Goal: Find specific page/section: Locate a particular part of the current website

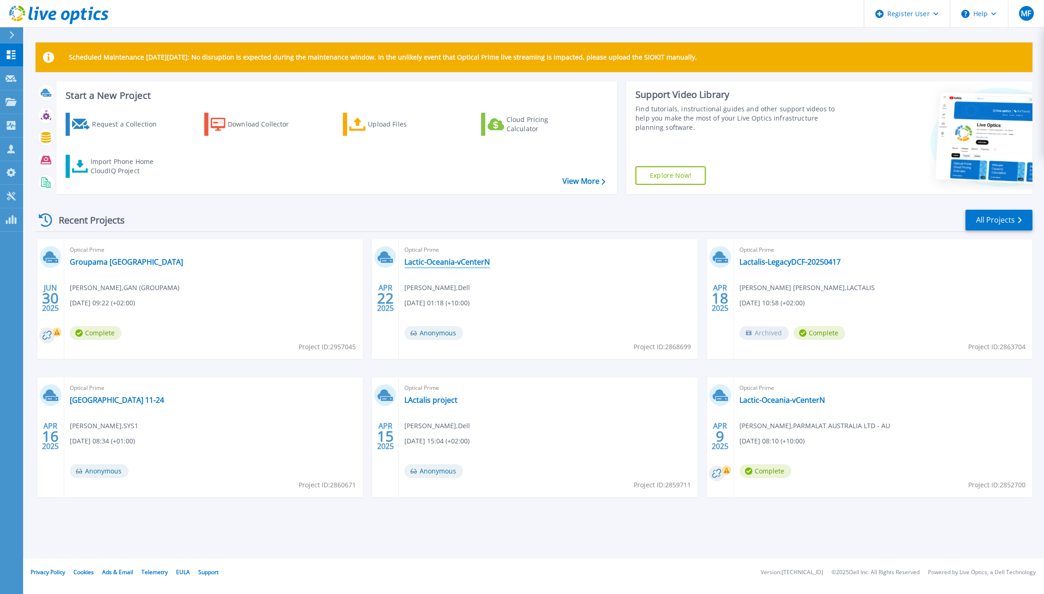
click at [471, 261] on link "Lactic-Oceania-vCenterN" at bounding box center [446, 261] width 85 height 9
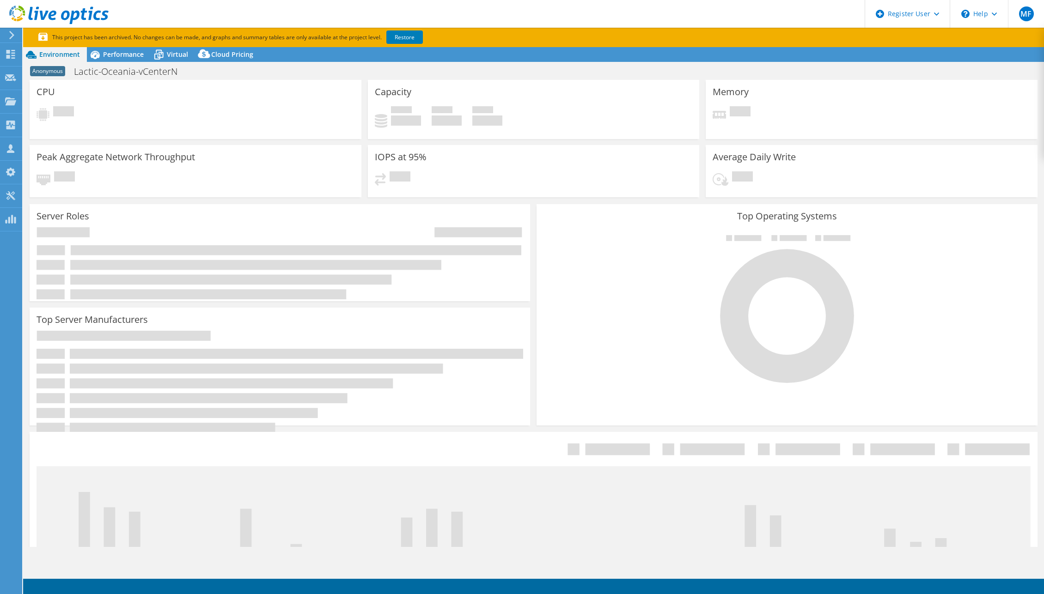
select select "USD"
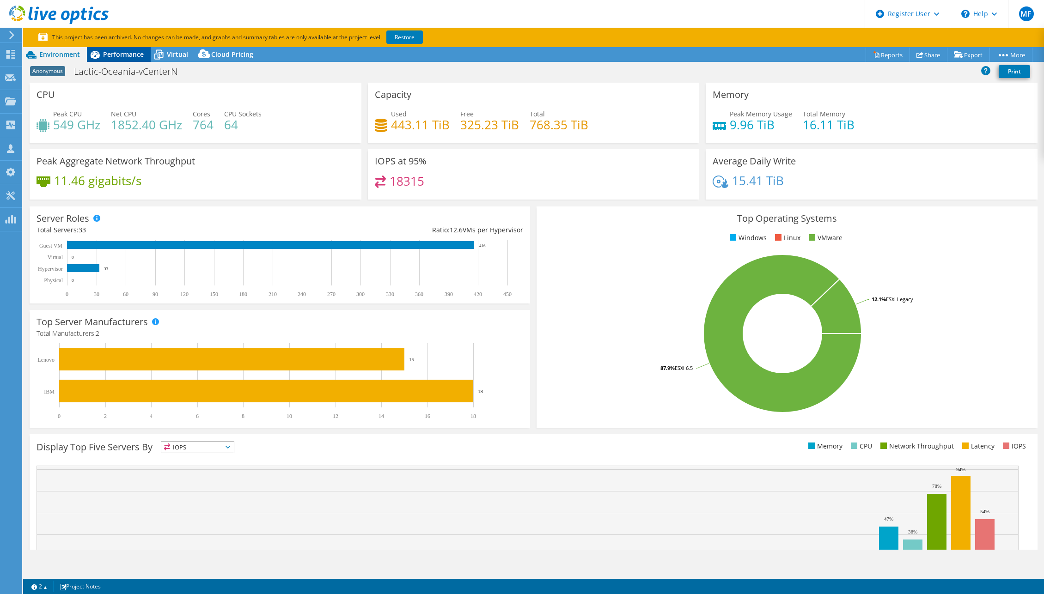
click at [131, 54] on span "Performance" at bounding box center [123, 54] width 41 height 9
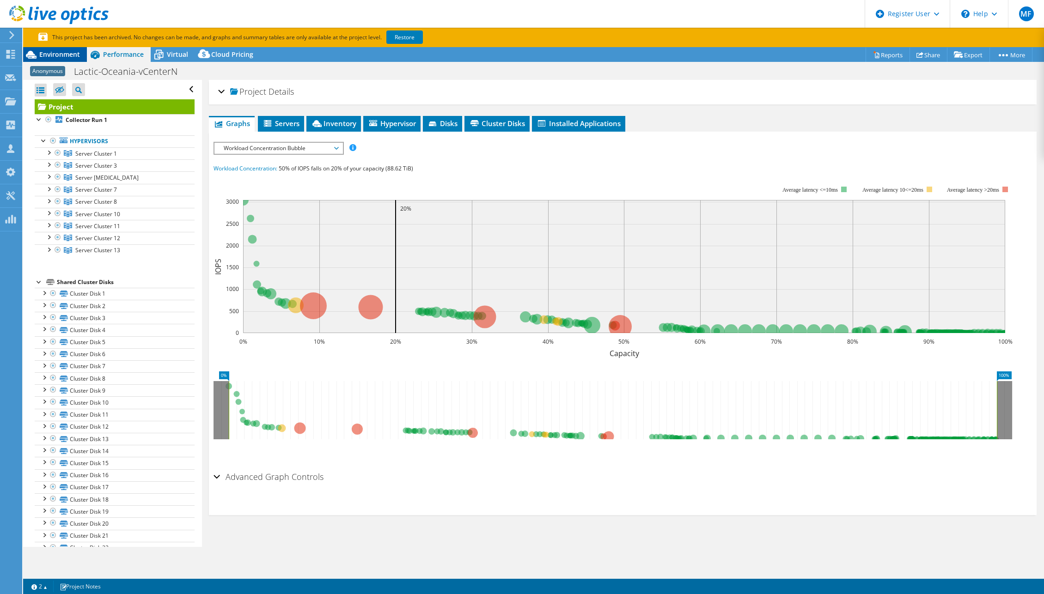
click at [64, 54] on span "Environment" at bounding box center [59, 54] width 41 height 9
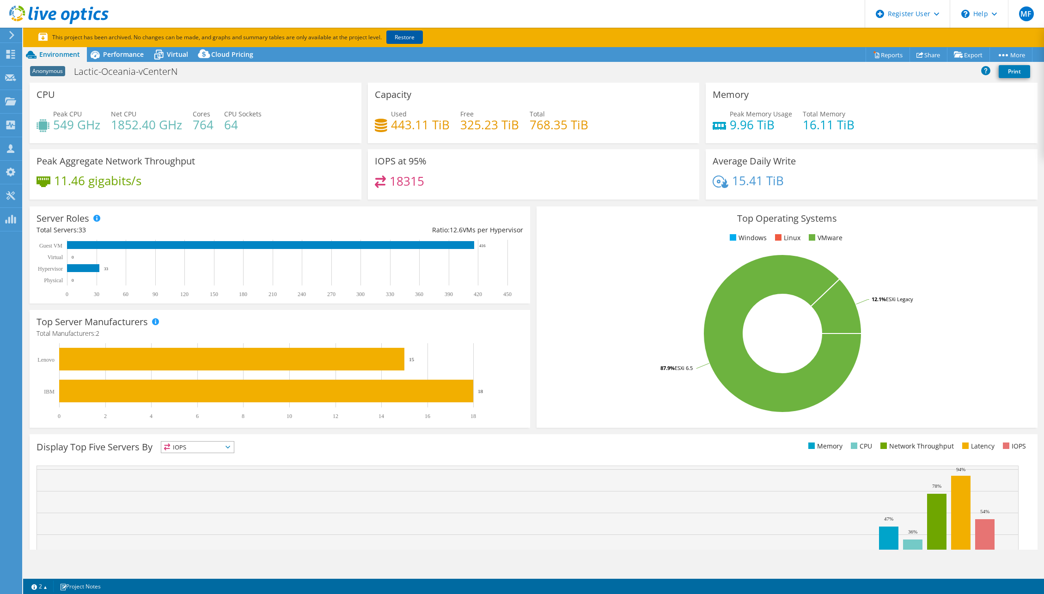
click at [393, 37] on link "Restore" at bounding box center [404, 36] width 36 height 13
click at [22, 148] on div "Customers" at bounding box center [48, 148] width 53 height 23
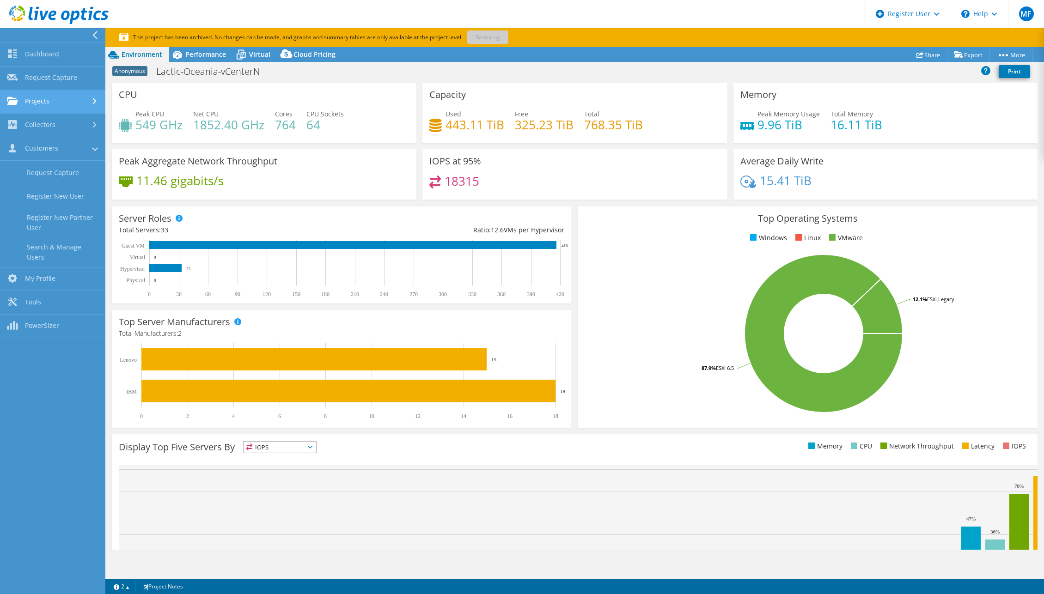
click at [59, 99] on link "Projects" at bounding box center [52, 102] width 105 height 24
click at [55, 120] on link "Search Projects" at bounding box center [52, 126] width 105 height 24
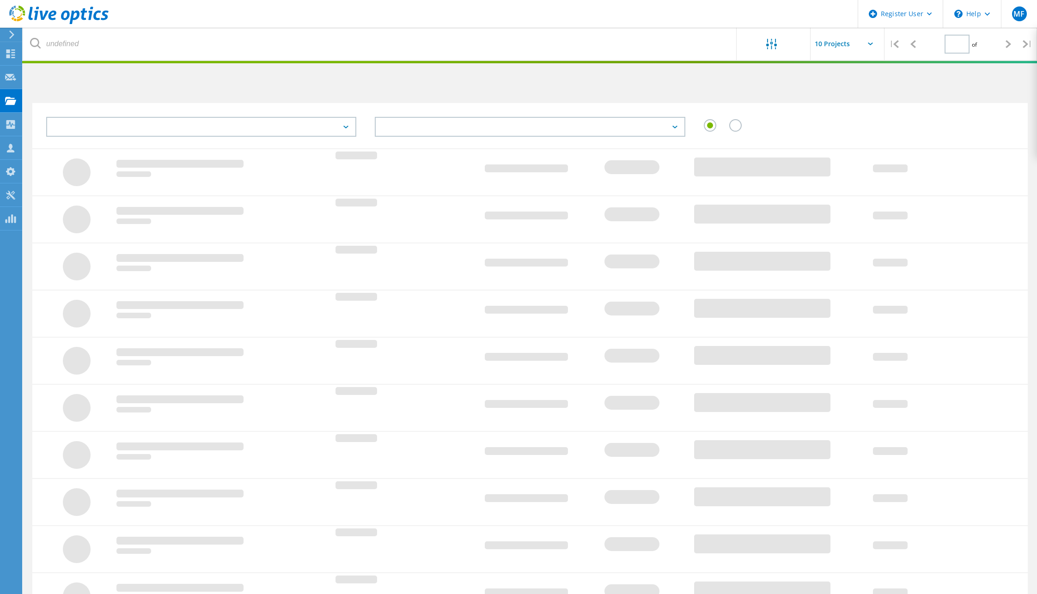
type input "1"
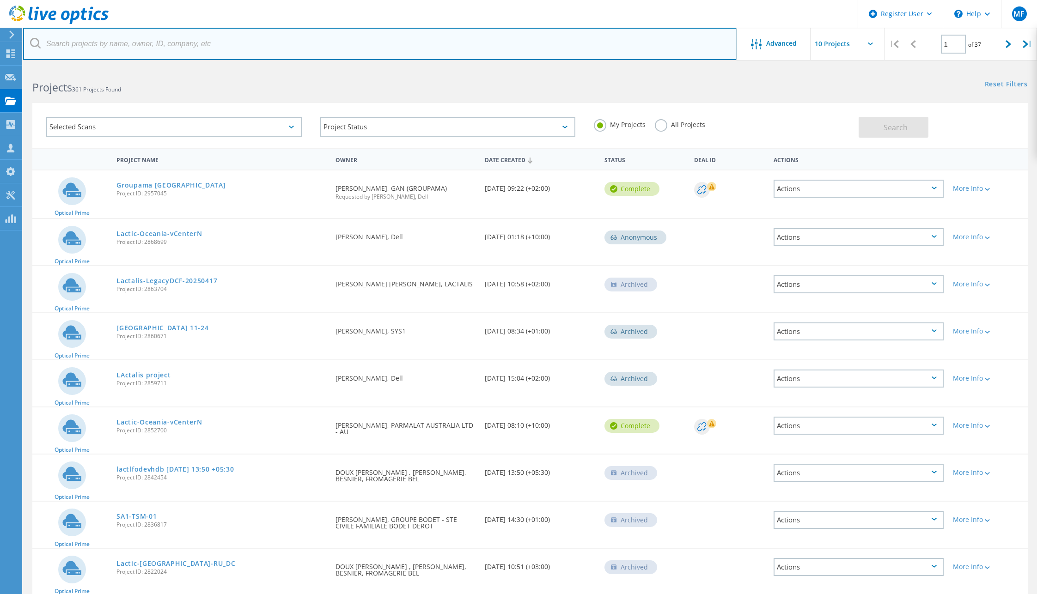
click at [121, 42] on input "text" at bounding box center [380, 44] width 714 height 32
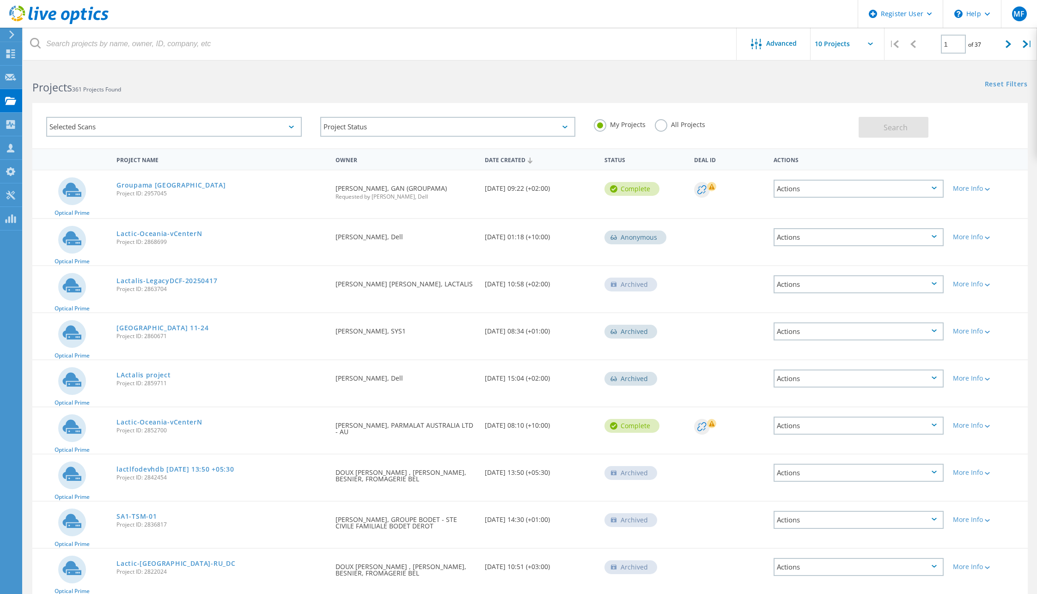
click at [166, 417] on div "Lactic-Oceania-vCenterN Project ID: 2852700" at bounding box center [221, 424] width 219 height 35
click at [160, 420] on link "Lactic-Oceania-vCenterN" at bounding box center [158, 422] width 85 height 6
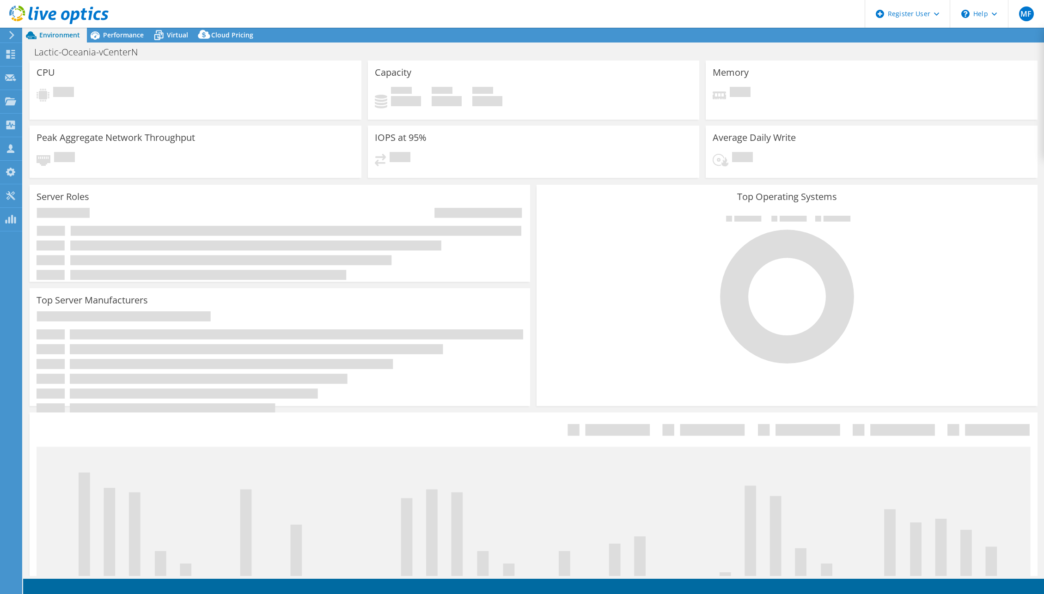
select select "USD"
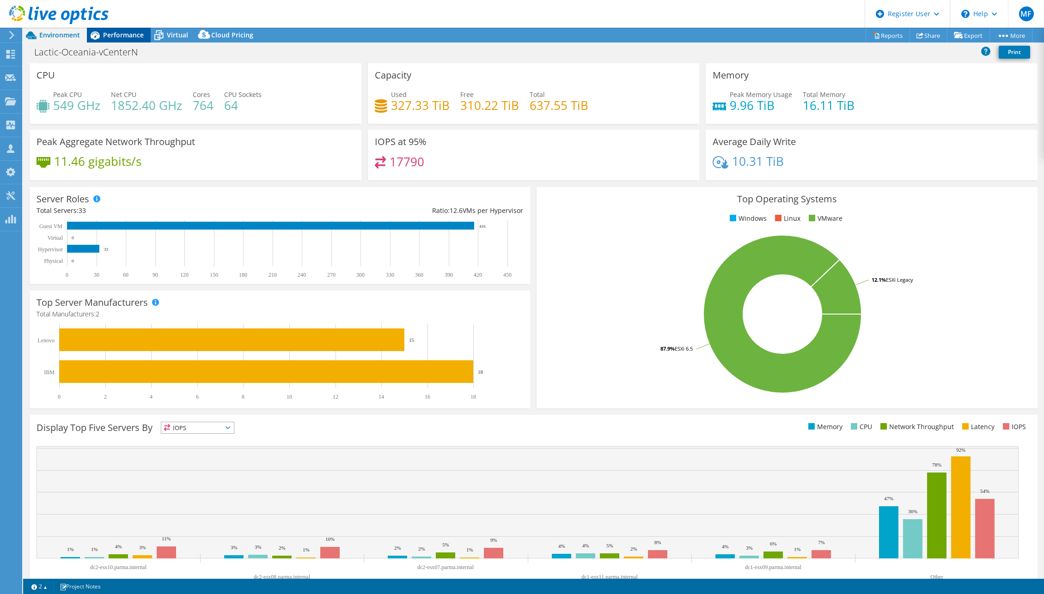
click at [133, 38] on span "Performance" at bounding box center [123, 34] width 41 height 9
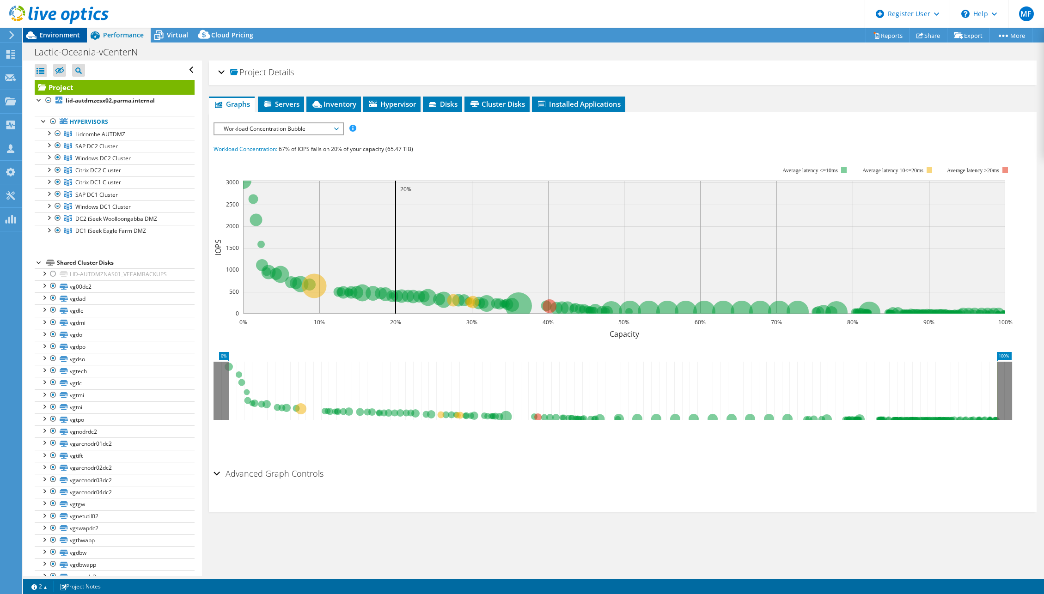
click at [54, 39] on div "Environment" at bounding box center [55, 35] width 64 height 15
